Goal: Find contact information: Find contact information

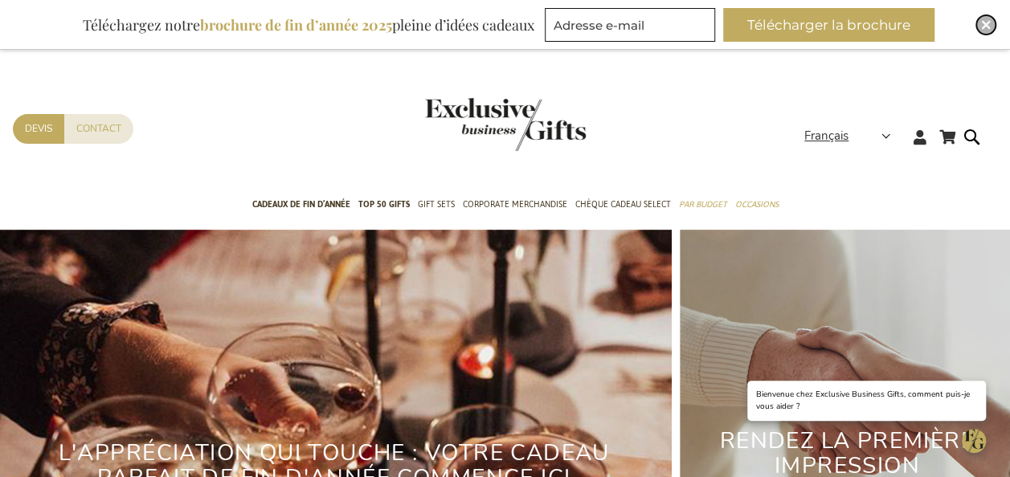
click at [988, 29] on img "Close" at bounding box center [986, 25] width 10 height 10
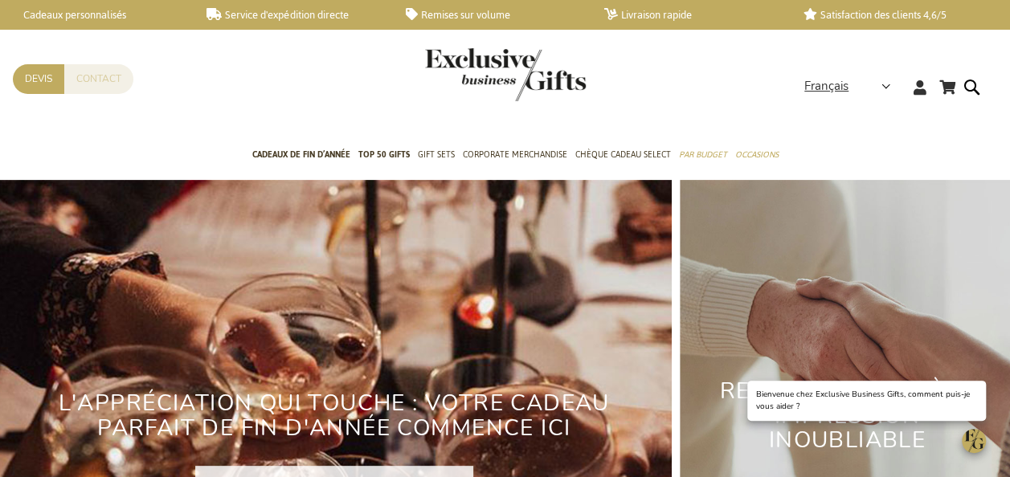
click at [92, 80] on link "Contact" at bounding box center [98, 79] width 69 height 30
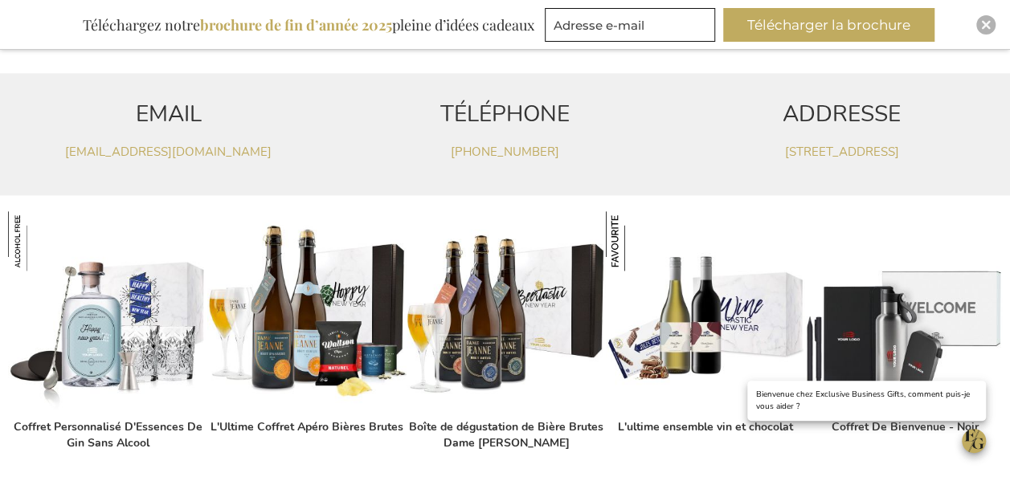
scroll to position [964, 0]
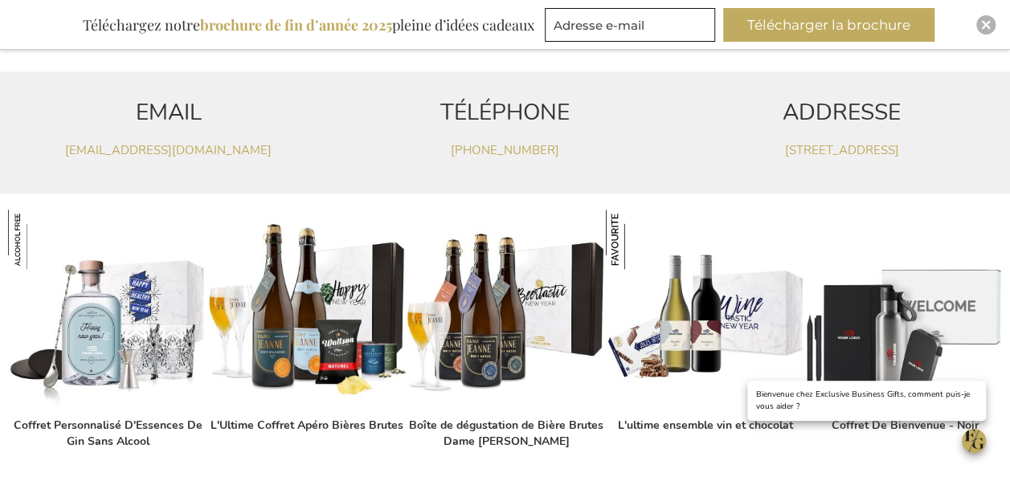
drag, startPoint x: 573, startPoint y: 148, endPoint x: 133, endPoint y: 101, distance: 442.0
click at [133, 101] on div "EMAIL [EMAIL_ADDRESS][DOMAIN_NAME] TÉLÉPHONE [PHONE_NUMBER][GEOGRAPHIC_DATA][ST…" at bounding box center [505, 132] width 1010 height 121
copy div "EMAIL [EMAIL_ADDRESS][DOMAIN_NAME] TÉLÉPHONE [PHONE_NUMBER]"
